Goal: Information Seeking & Learning: Learn about a topic

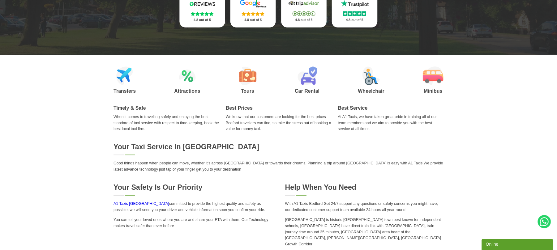
scroll to position [186, 0]
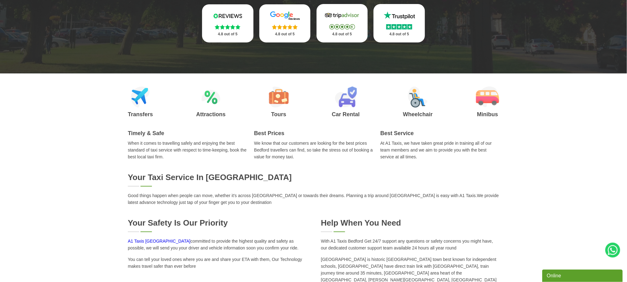
drag, startPoint x: 201, startPoint y: 139, endPoint x: 233, endPoint y: 146, distance: 33.0
click at [231, 145] on p "When it comes to travelling safely and enjoying the best standard of taxi servi…" at bounding box center [187, 150] width 119 height 20
click at [233, 146] on p "When it comes to travelling safely and enjoying the best standard of taxi servi…" at bounding box center [187, 150] width 119 height 20
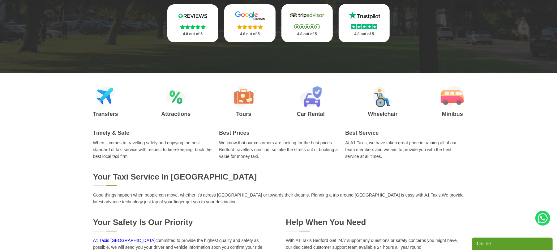
drag, startPoint x: 633, startPoint y: 6, endPoint x: 264, endPoint y: 209, distance: 422.0
click at [264, 209] on div "Your Taxi Service in [GEOGRAPHIC_DATA] Good things happen when people can move,…" at bounding box center [278, 230] width 371 height 117
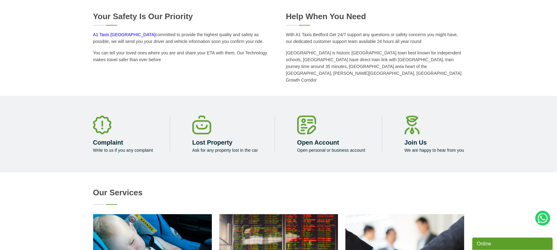
scroll to position [227, 0]
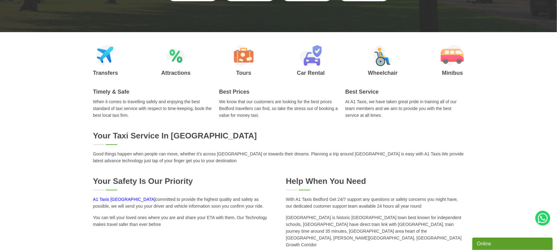
click at [244, 159] on p "Good things happen when people can move, whether it’s across [GEOGRAPHIC_DATA] …" at bounding box center [278, 158] width 371 height 14
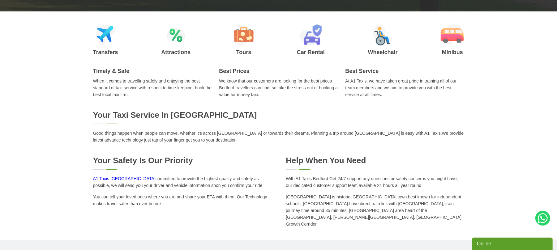
scroll to position [289, 0]
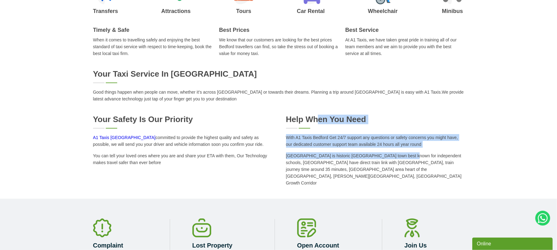
drag, startPoint x: 319, startPoint y: 118, endPoint x: 342, endPoint y: 158, distance: 46.2
click at [342, 158] on div "Help When You Need With A1 Taxis Bedford Get 24/7 support any questions or safe…" at bounding box center [375, 151] width 178 height 72
click at [342, 158] on p "[GEOGRAPHIC_DATA] is historic [GEOGRAPHIC_DATA] town best known for independent…" at bounding box center [375, 170] width 178 height 34
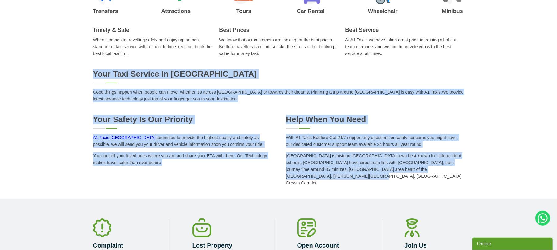
drag, startPoint x: 435, startPoint y: 168, endPoint x: 92, endPoint y: 75, distance: 355.6
click at [92, 75] on div "Your Taxi Service in [GEOGRAPHIC_DATA] Good things happen when people can move,…" at bounding box center [278, 127] width 557 height 117
copy div "Lore Ipsu Dolorsi am Consect Adip elitse doeius temp incidi utl etdo, magnaal e…"
